Goal: Use online tool/utility: Utilize a website feature to perform a specific function

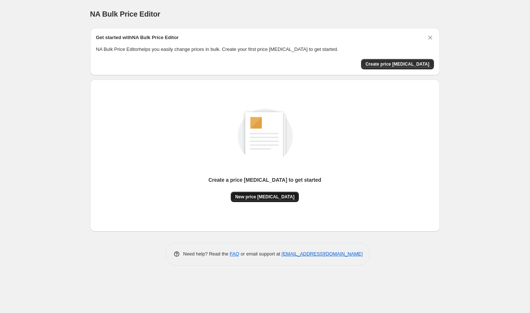
click at [265, 197] on span "New price [MEDICAL_DATA]" at bounding box center [264, 197] width 59 height 6
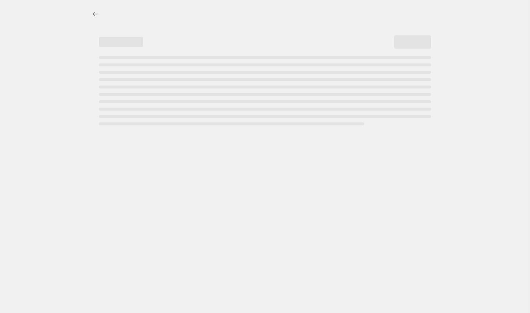
select select "percentage"
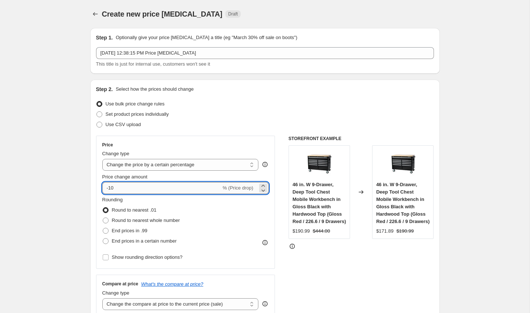
click at [123, 187] on input "-10" at bounding box center [161, 188] width 119 height 12
type input "-1"
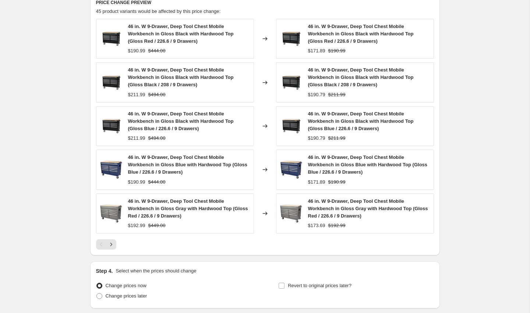
scroll to position [472, 0]
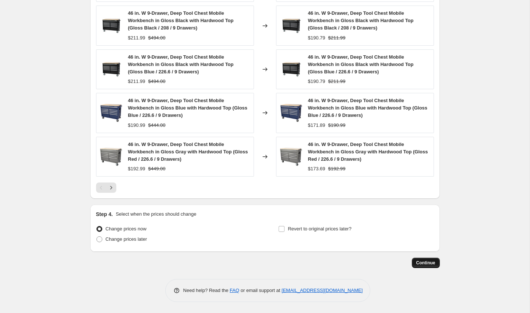
type input "-30"
click at [432, 261] on span "Continue" at bounding box center [425, 263] width 19 height 6
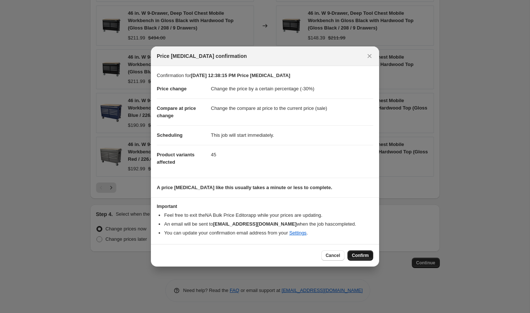
click at [350, 253] on button "Confirm" at bounding box center [361, 255] width 26 height 10
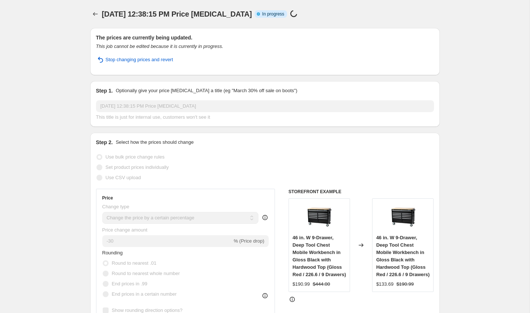
select select "percentage"
